Goal: Use online tool/utility

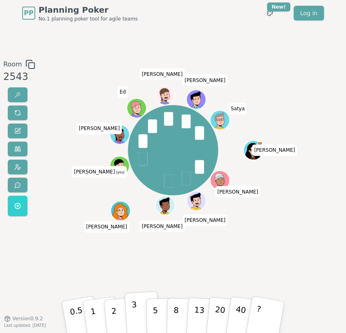
click at [137, 312] on button "3" at bounding box center [143, 316] width 36 height 51
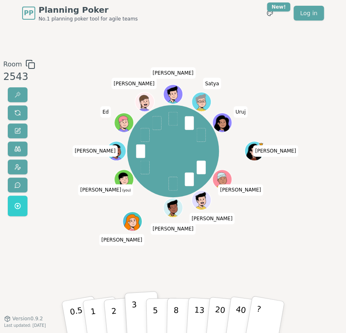
click at [137, 312] on button "3" at bounding box center [143, 316] width 36 height 51
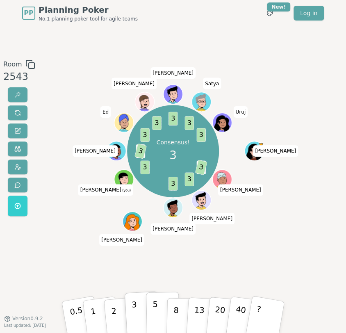
click at [155, 314] on p "5" at bounding box center [156, 317] width 6 height 36
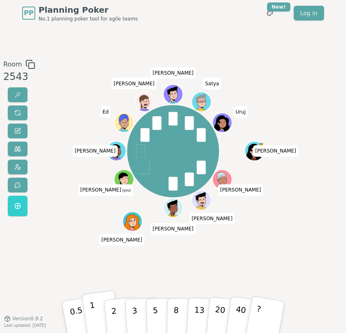
click at [88, 310] on button "1" at bounding box center [101, 316] width 39 height 53
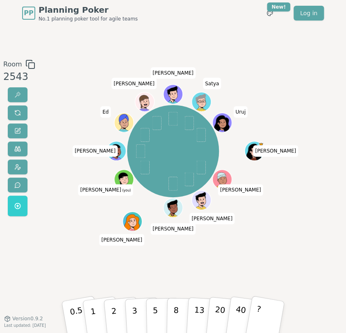
click at [2, 155] on div "Room 2543" at bounding box center [17, 140] width 35 height 160
click at [154, 314] on p "5" at bounding box center [156, 317] width 6 height 36
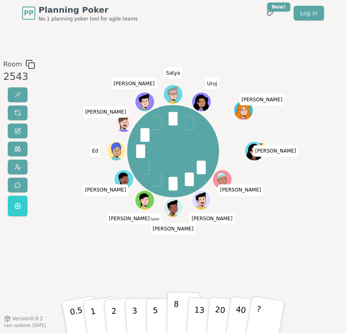
click at [182, 313] on button "8" at bounding box center [184, 317] width 34 height 50
click at [108, 316] on button "2" at bounding box center [121, 317] width 37 height 52
click at [138, 305] on button "3" at bounding box center [143, 316] width 36 height 51
